Goal: Find specific page/section: Find specific page/section

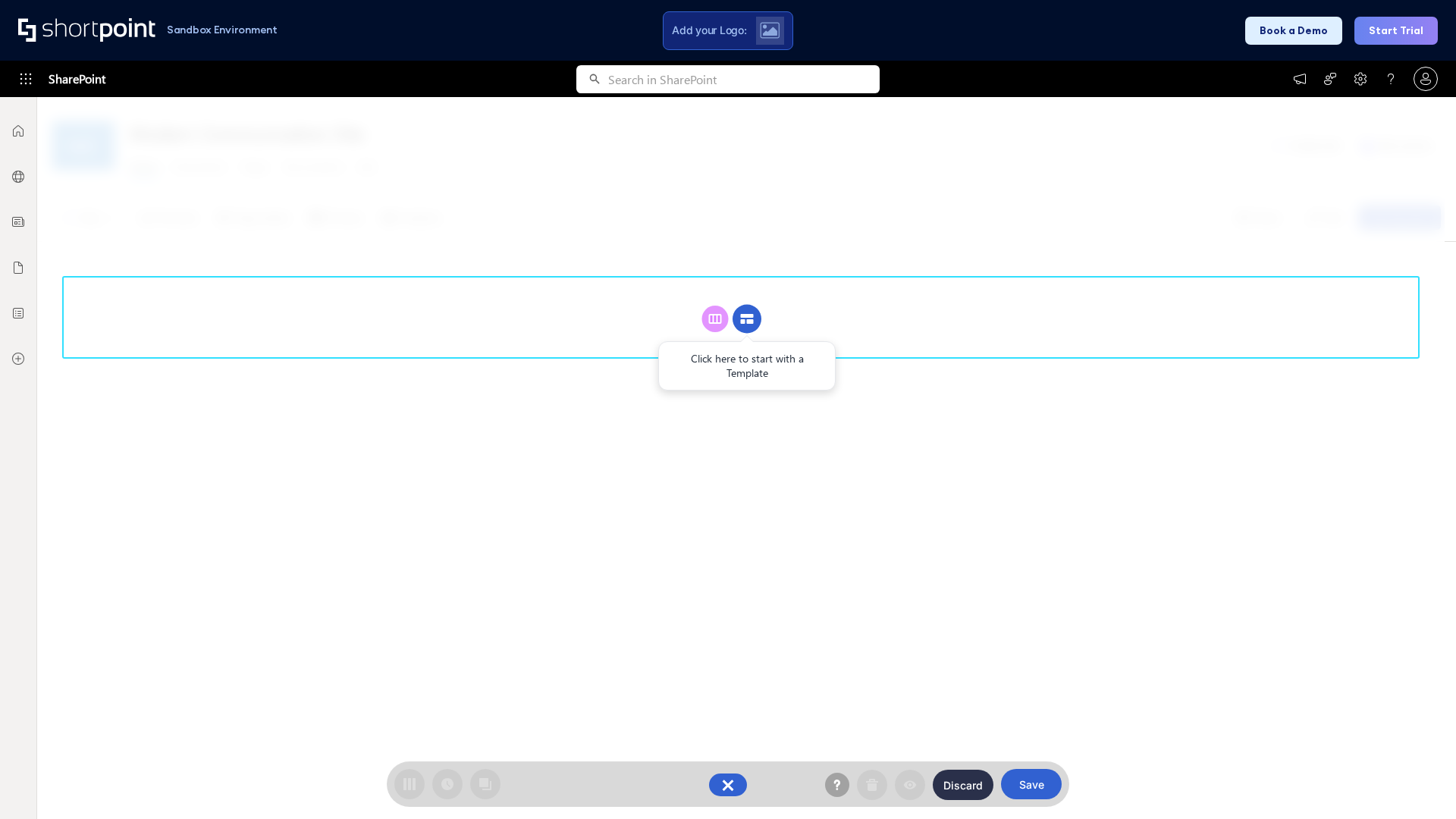
click at [747, 319] on circle at bounding box center [747, 320] width 29 height 29
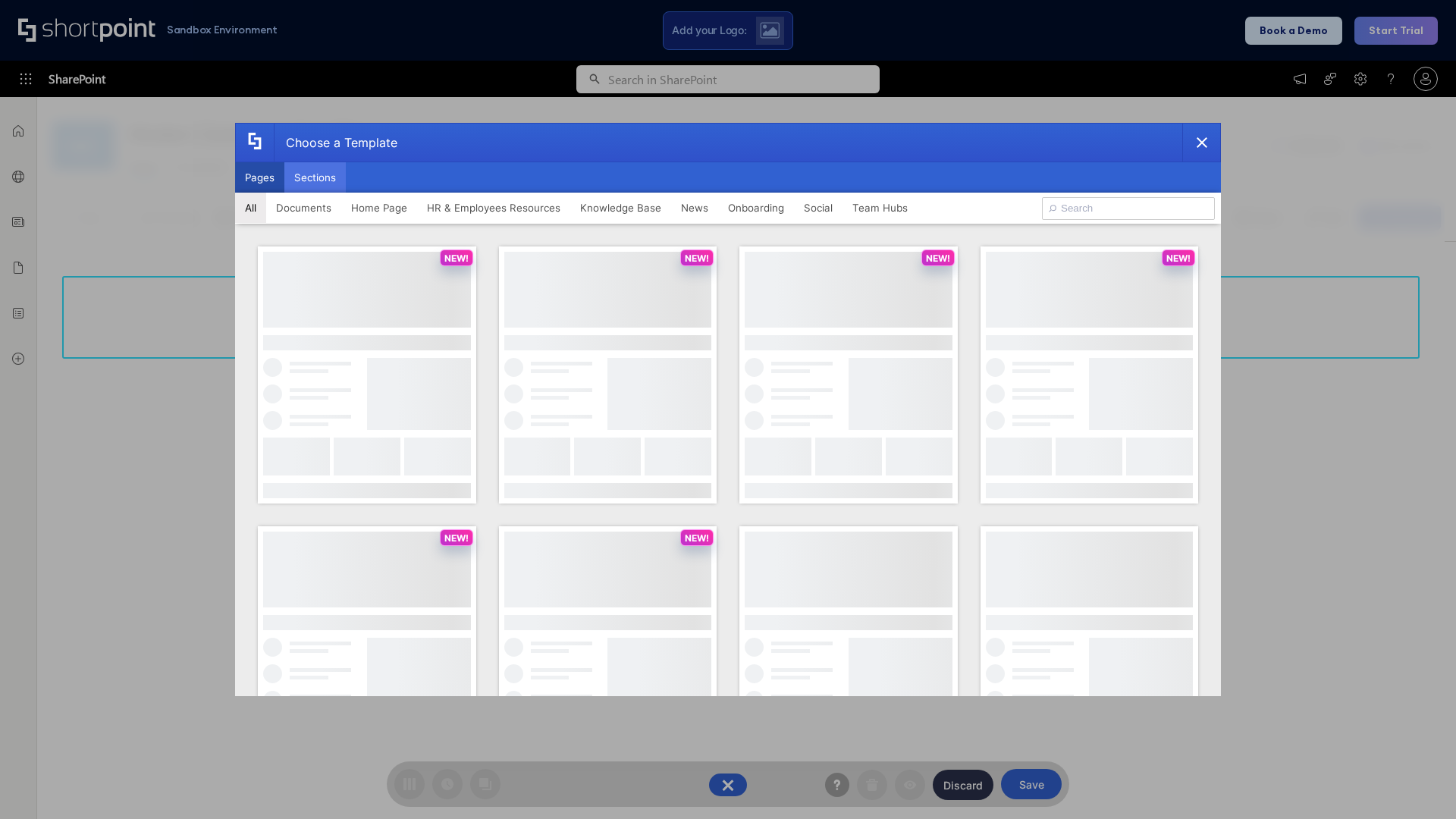
click at [315, 178] on button "Sections" at bounding box center [315, 178] width 61 height 31
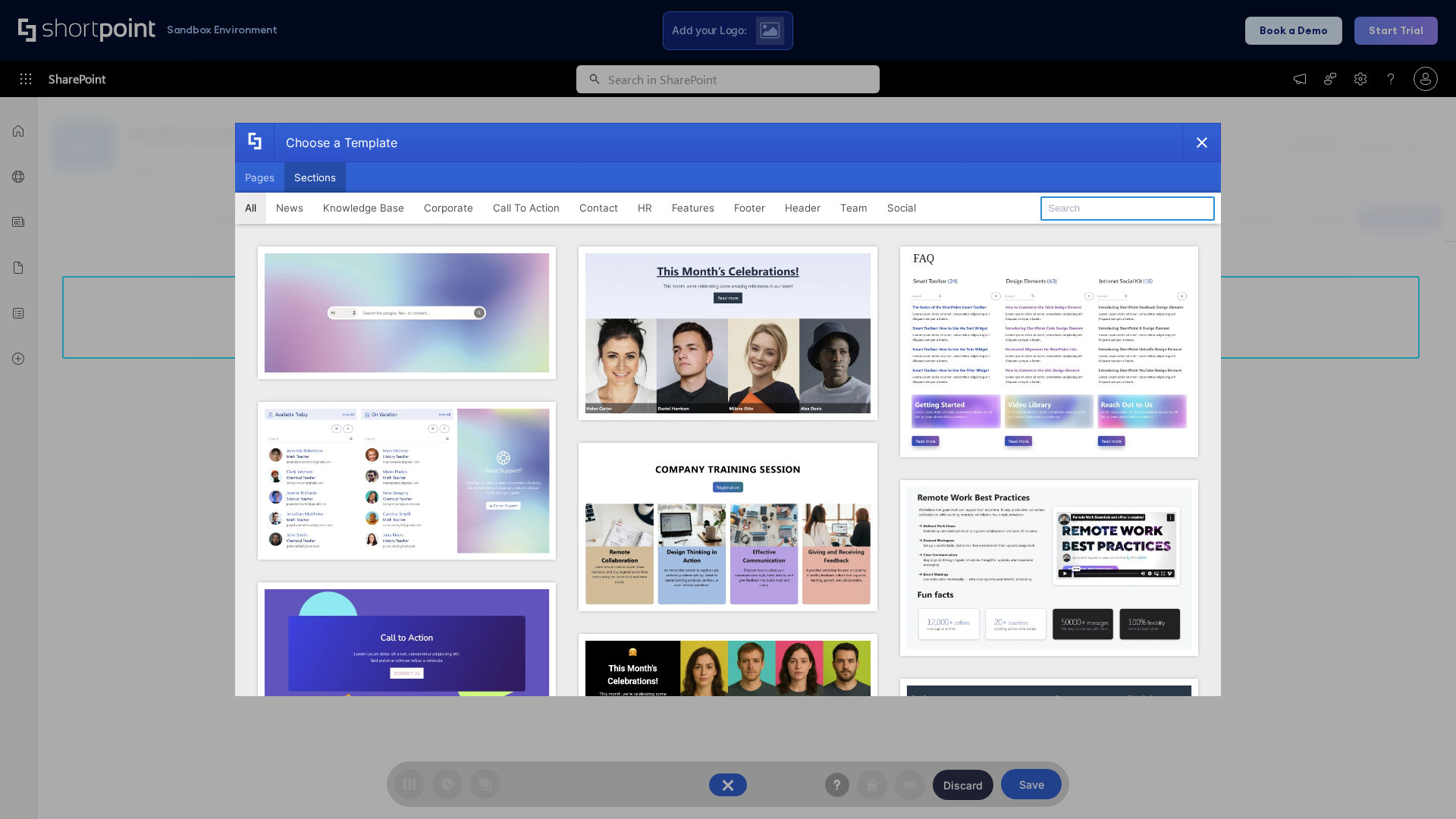
type input "Header 4"
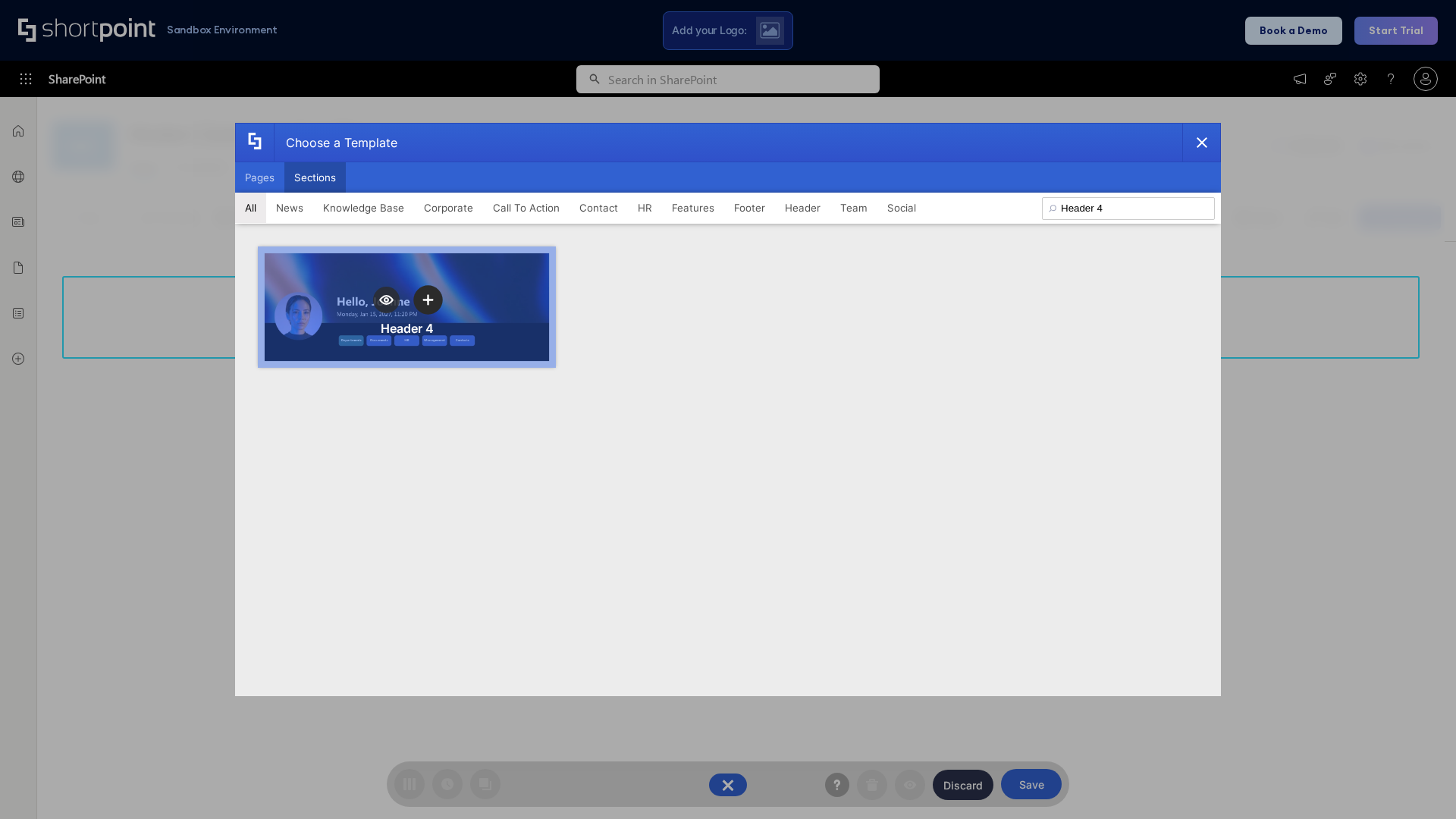
click at [428, 299] on icon "template selector" at bounding box center [428, 299] width 11 height 11
